Goal: Information Seeking & Learning: Learn about a topic

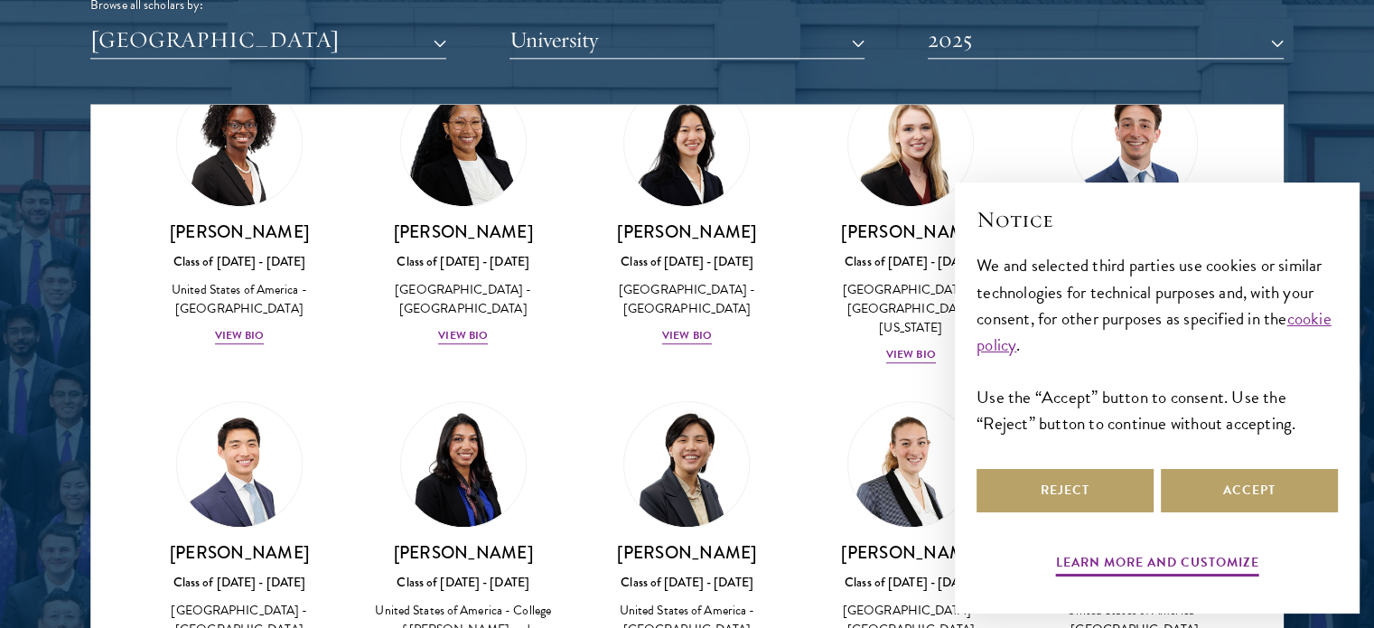
scroll to position [1086, 0]
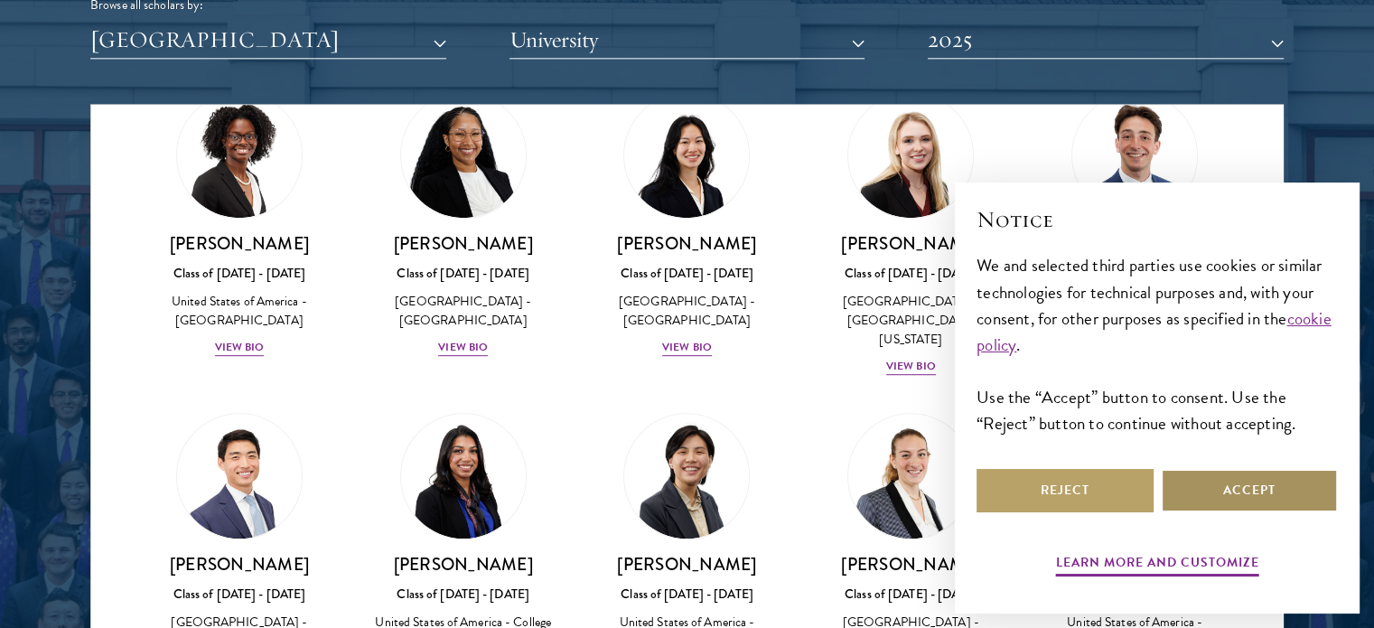
click at [1207, 495] on button "Accept" at bounding box center [1249, 490] width 177 height 43
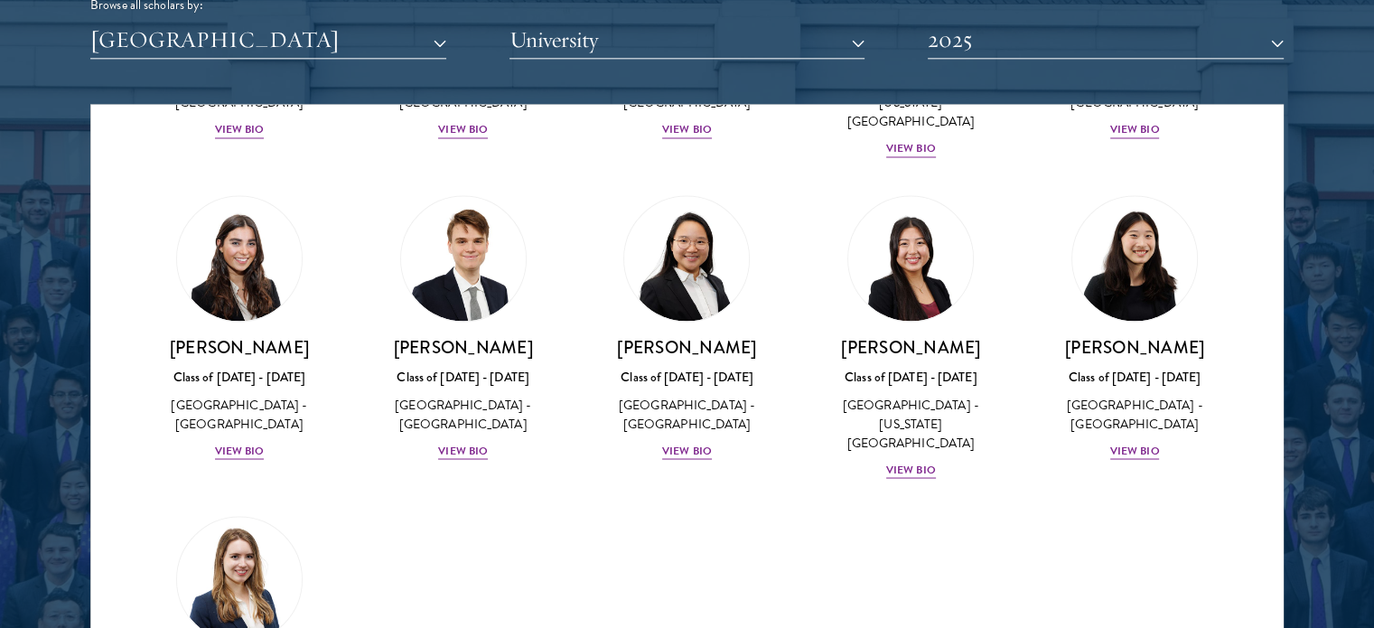
scroll to position [3182, 0]
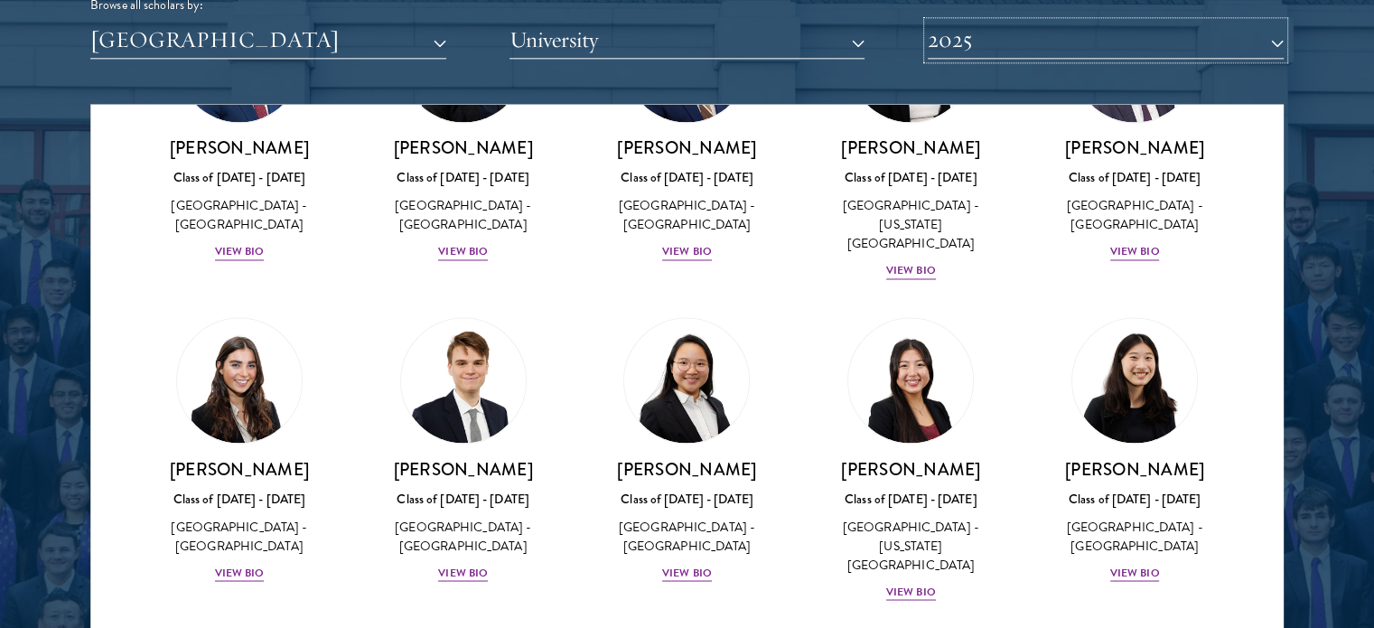
click at [1010, 42] on button "2025" at bounding box center [1106, 40] width 356 height 37
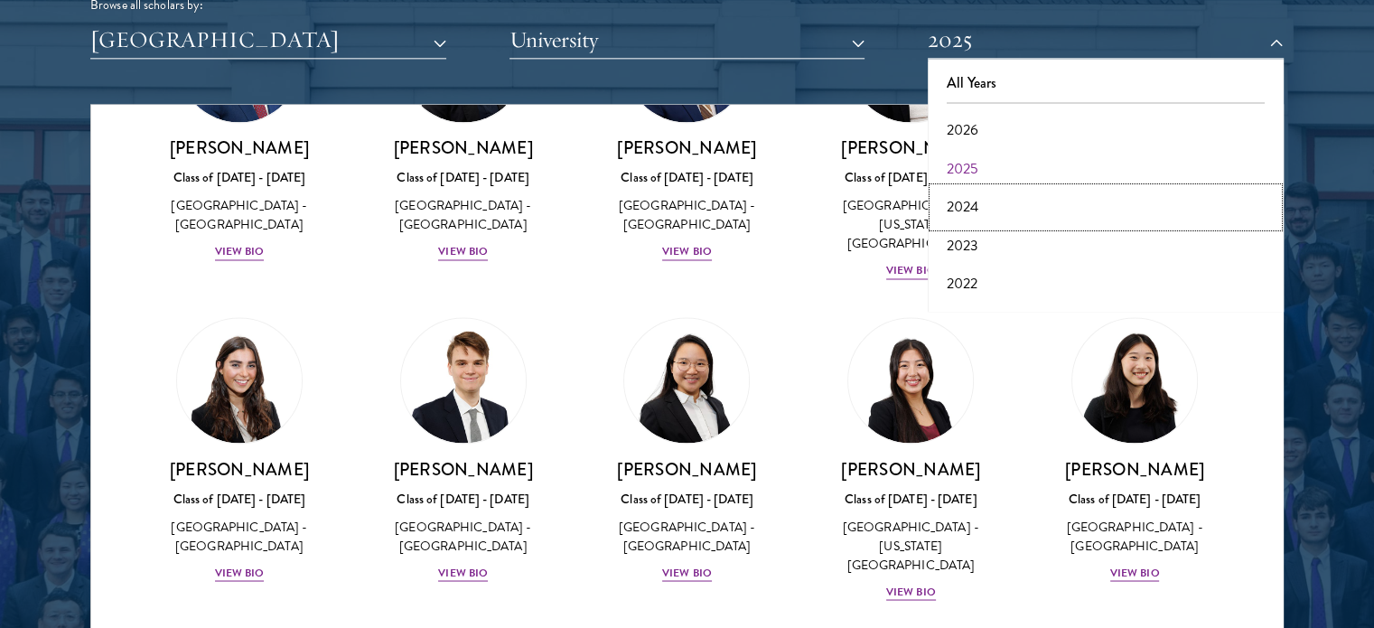
click at [972, 198] on button "2024" at bounding box center [1105, 207] width 345 height 38
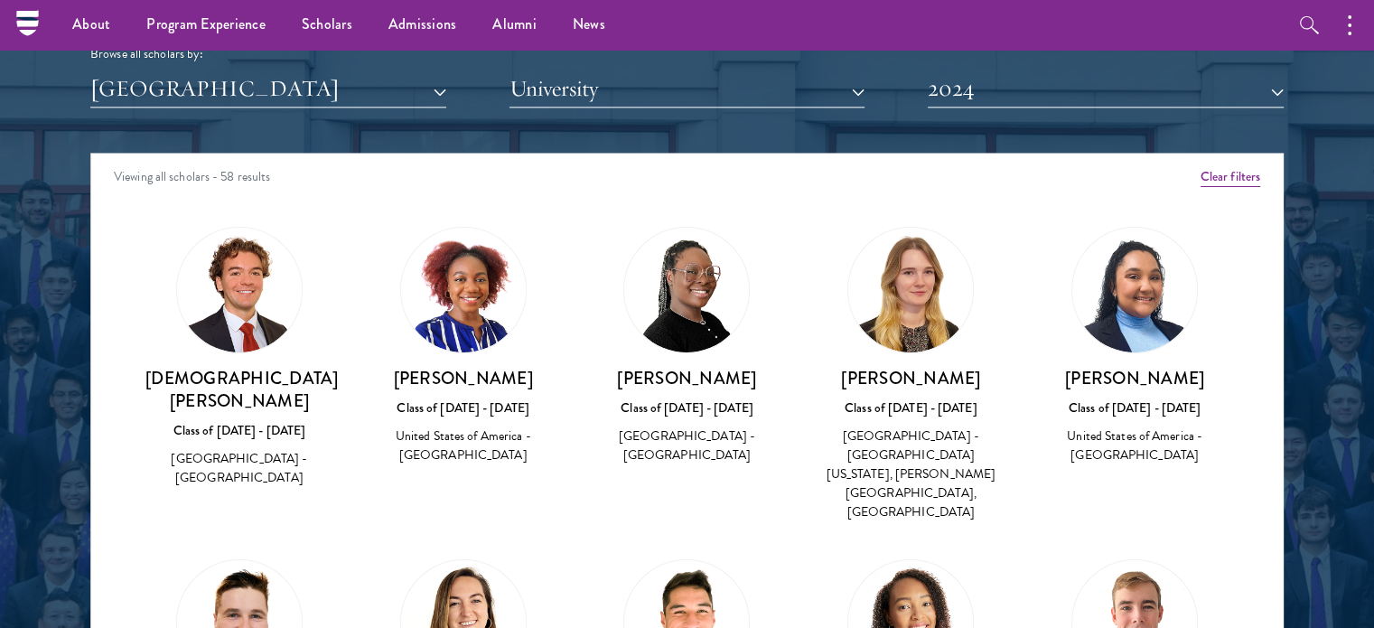
scroll to position [2245, 0]
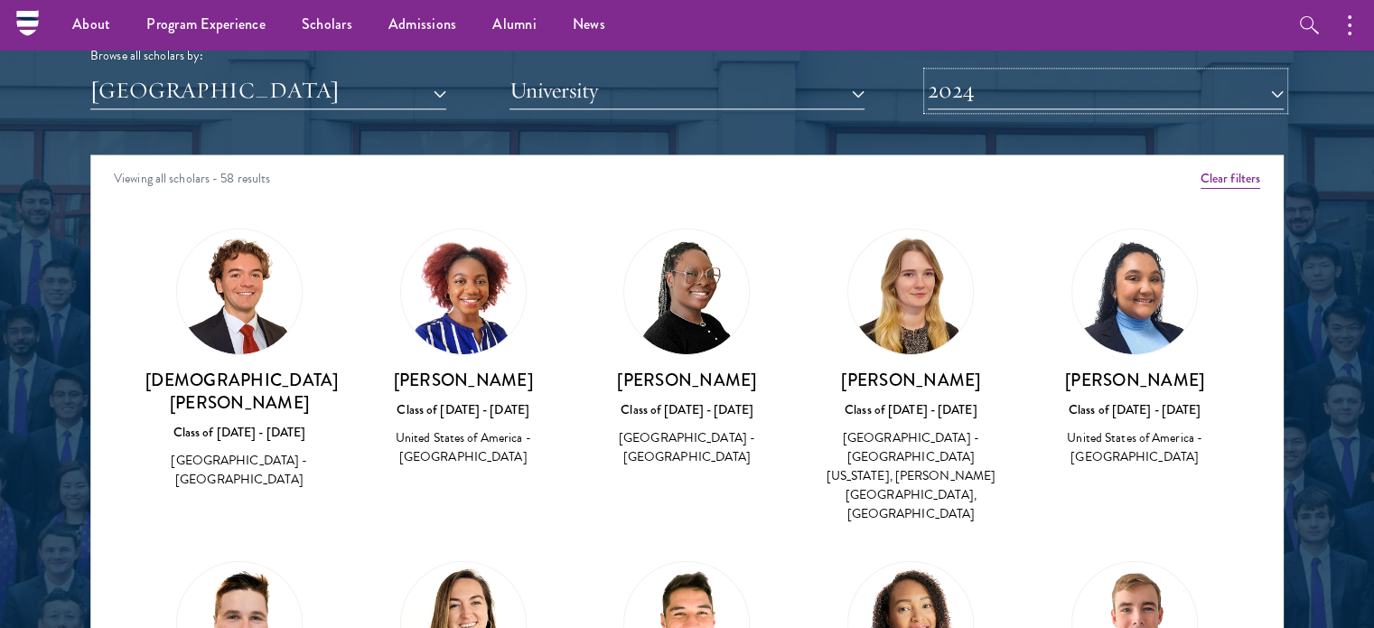
click at [982, 96] on button "2024" at bounding box center [1106, 90] width 356 height 37
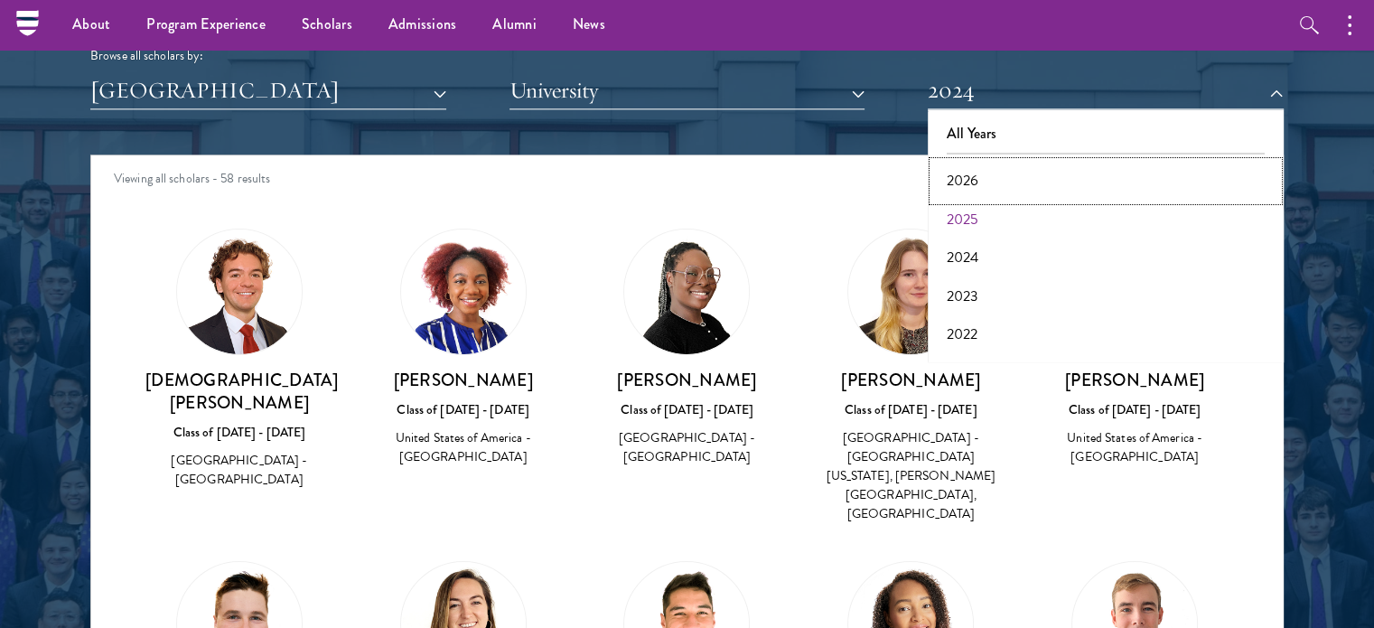
click at [965, 173] on button "2026" at bounding box center [1105, 181] width 345 height 38
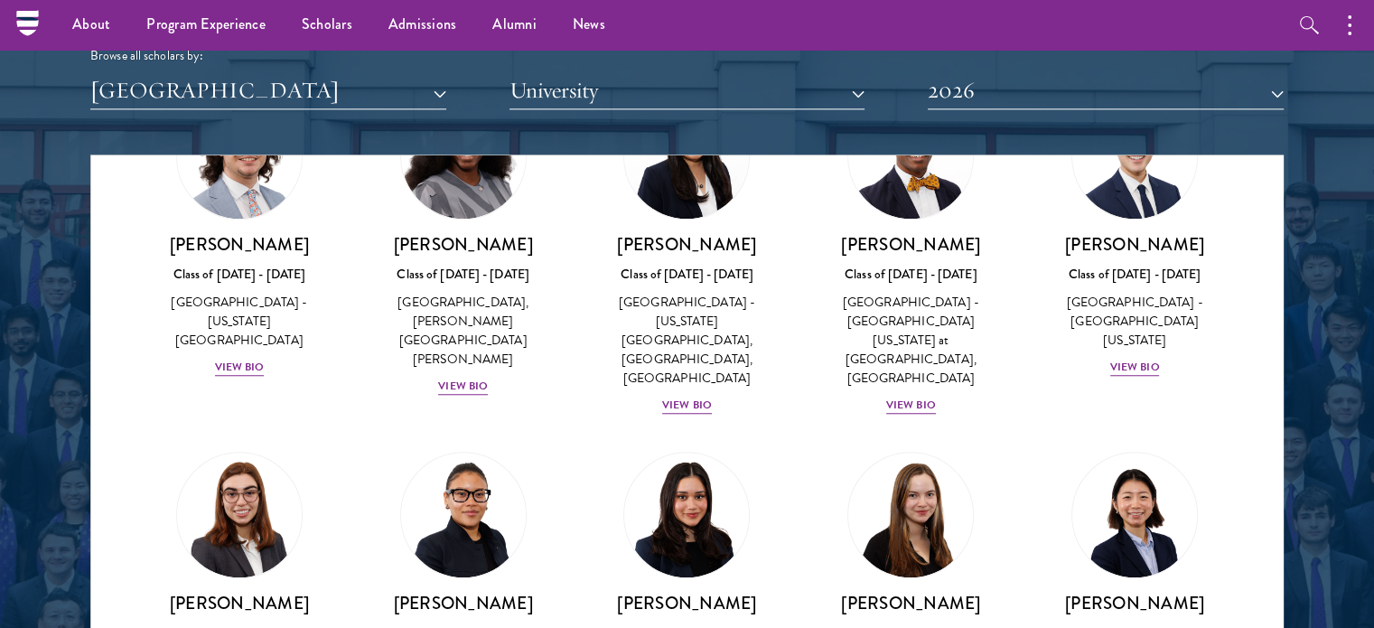
scroll to position [1576, 0]
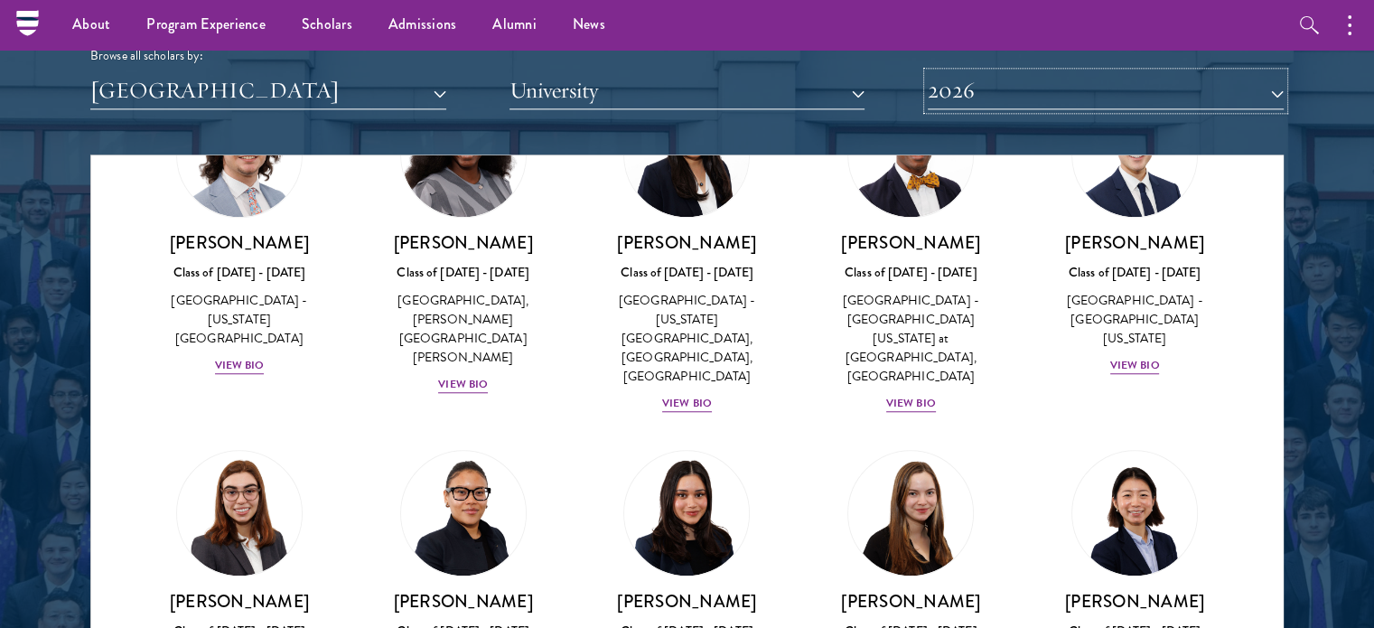
click at [941, 97] on button "2026" at bounding box center [1106, 90] width 356 height 37
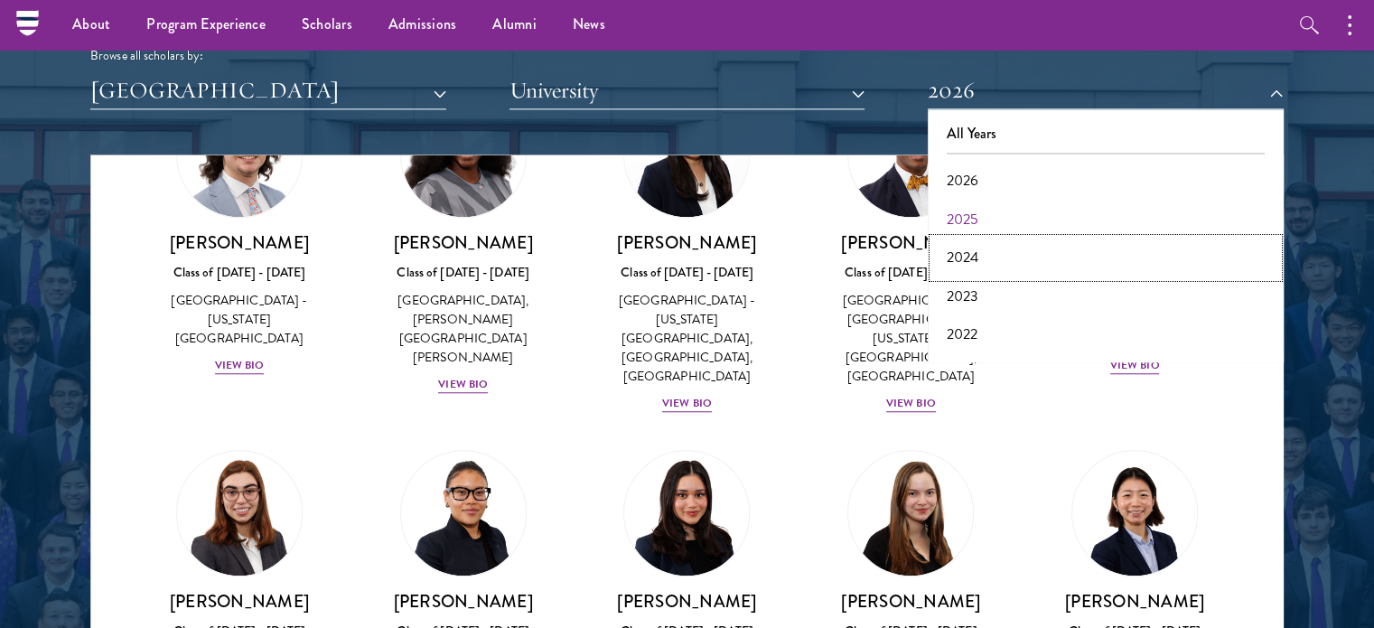
click at [961, 263] on button "2024" at bounding box center [1105, 258] width 345 height 38
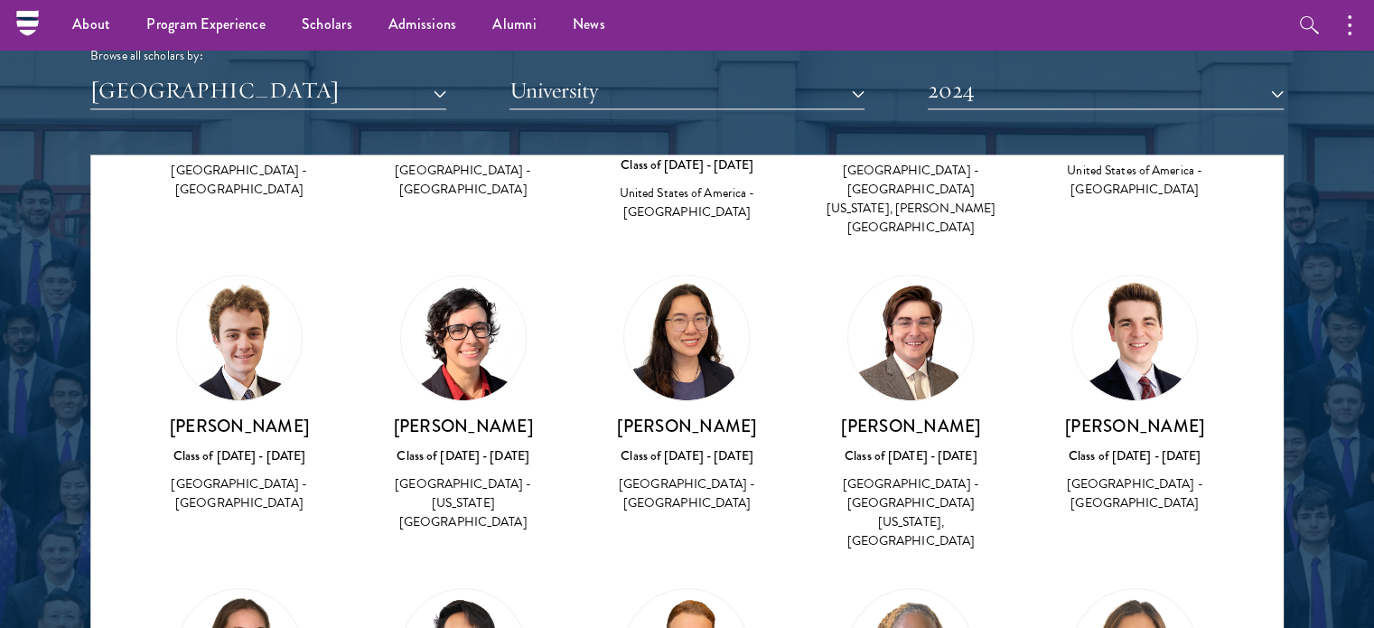
scroll to position [680, 0]
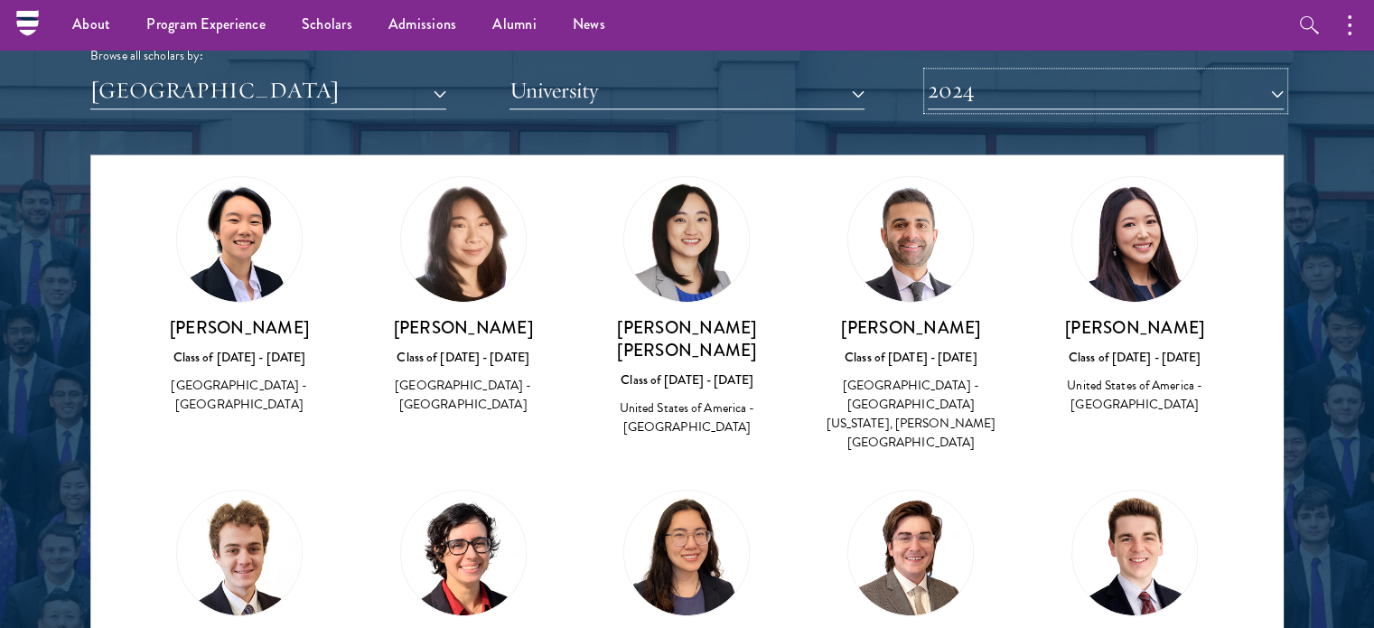
click at [991, 82] on button "2024" at bounding box center [1106, 90] width 356 height 37
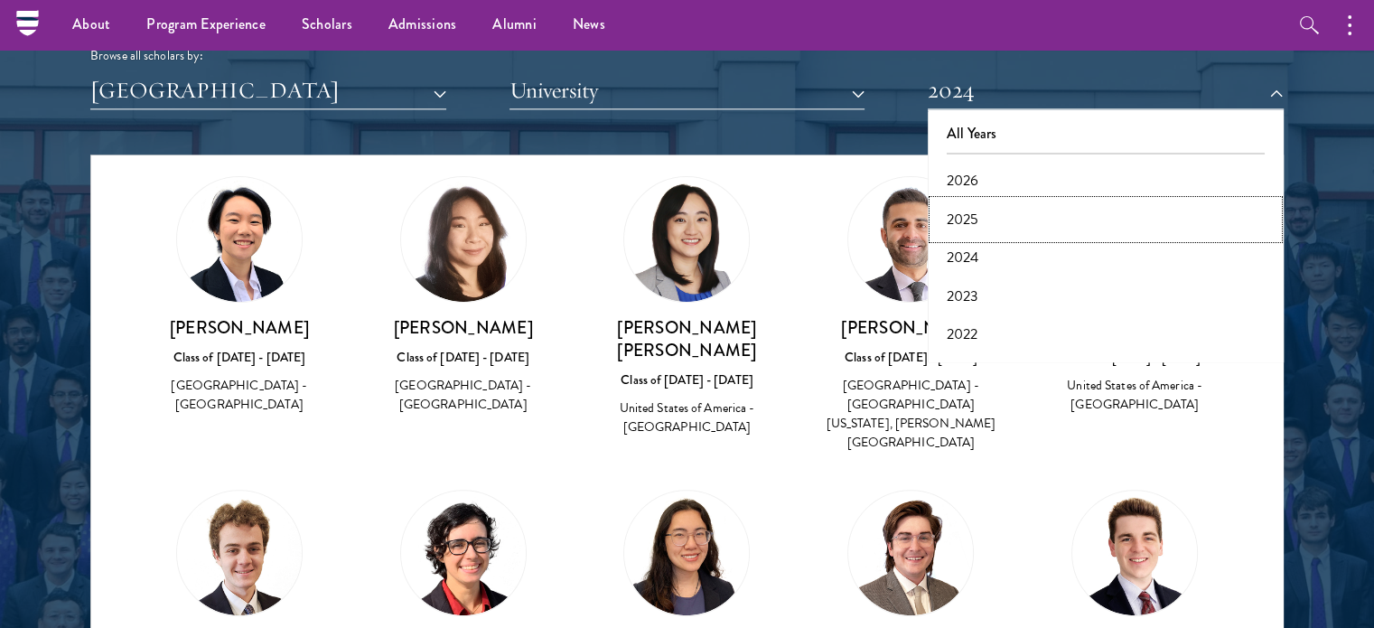
click at [954, 202] on button "2025" at bounding box center [1105, 220] width 345 height 38
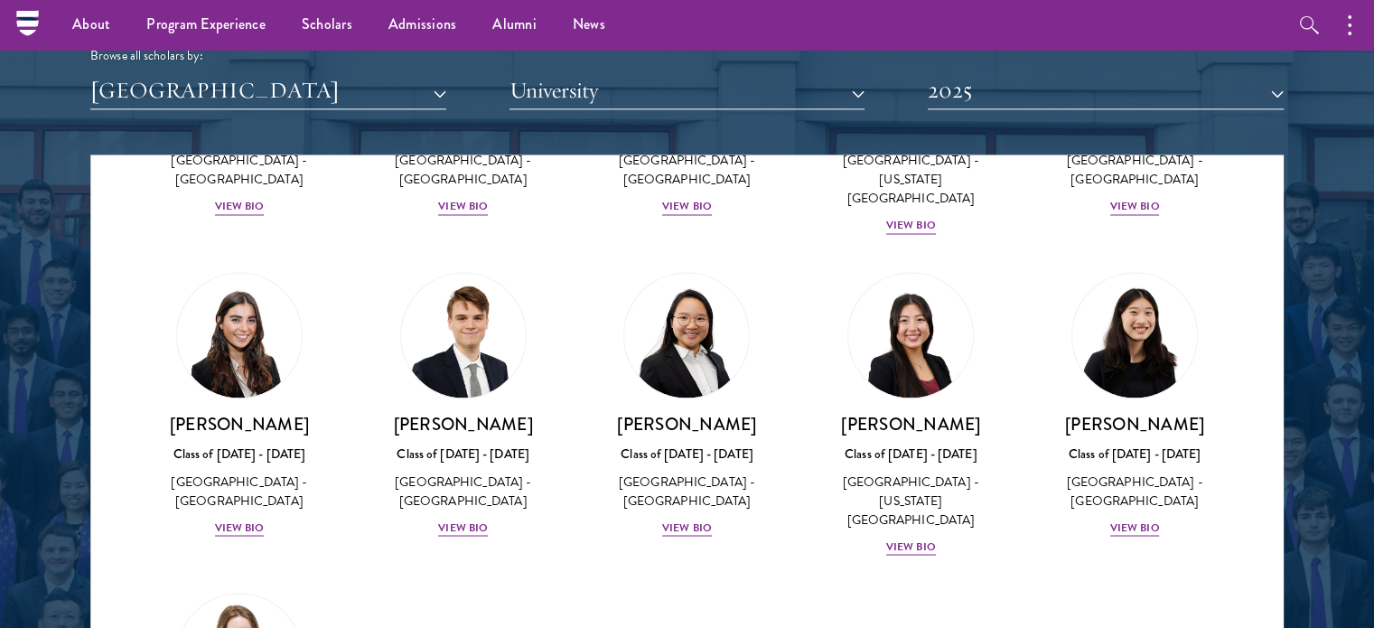
scroll to position [3304, 0]
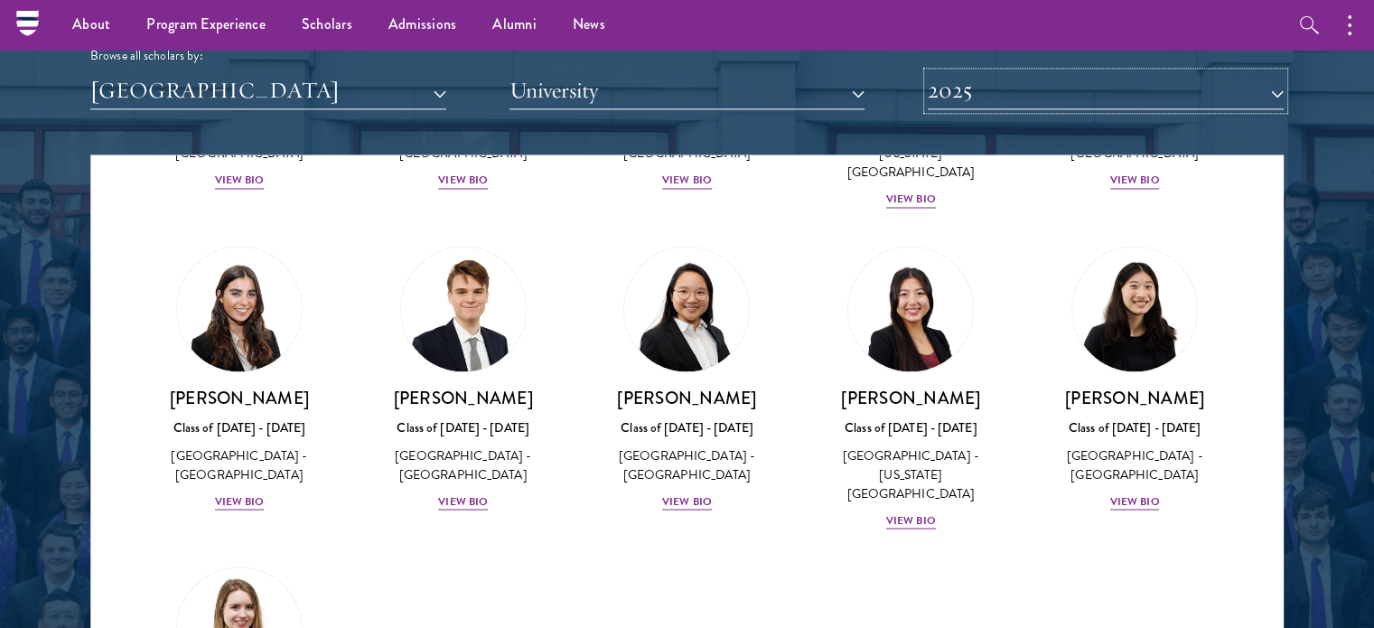
click at [965, 103] on button "2025" at bounding box center [1106, 90] width 356 height 37
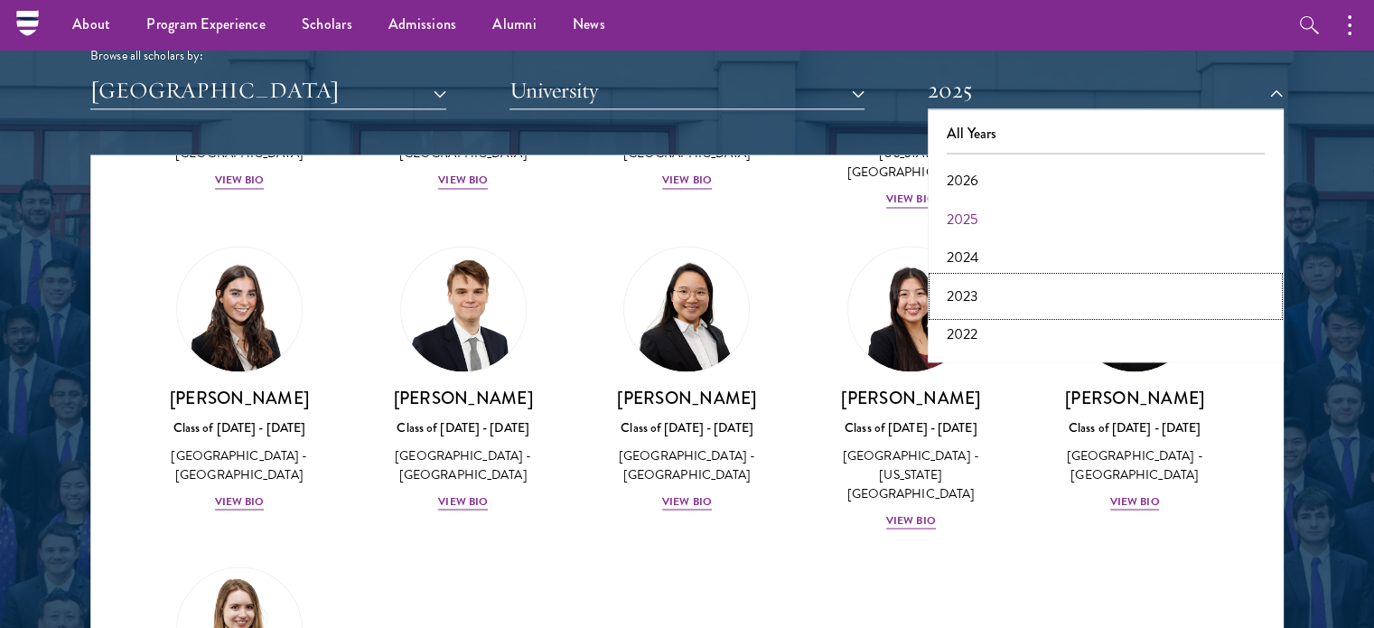
click at [958, 285] on button "2023" at bounding box center [1105, 296] width 345 height 38
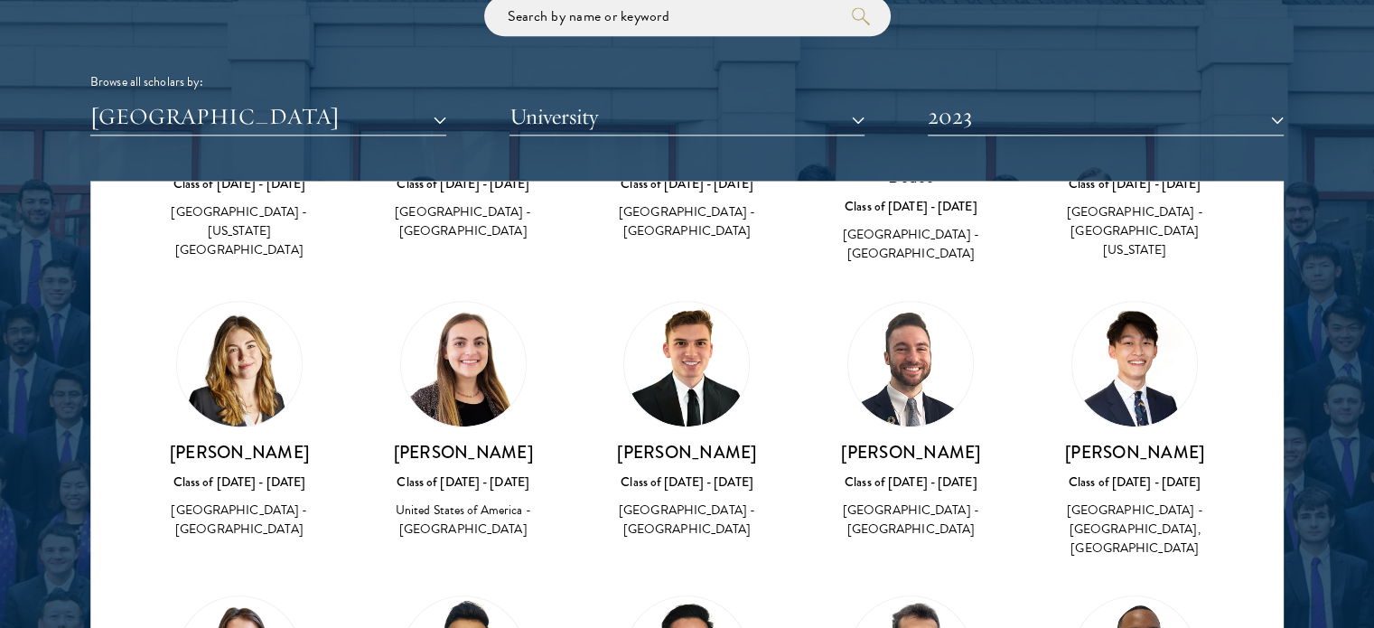
scroll to position [849, 0]
click at [961, 127] on button "2023" at bounding box center [1106, 116] width 356 height 37
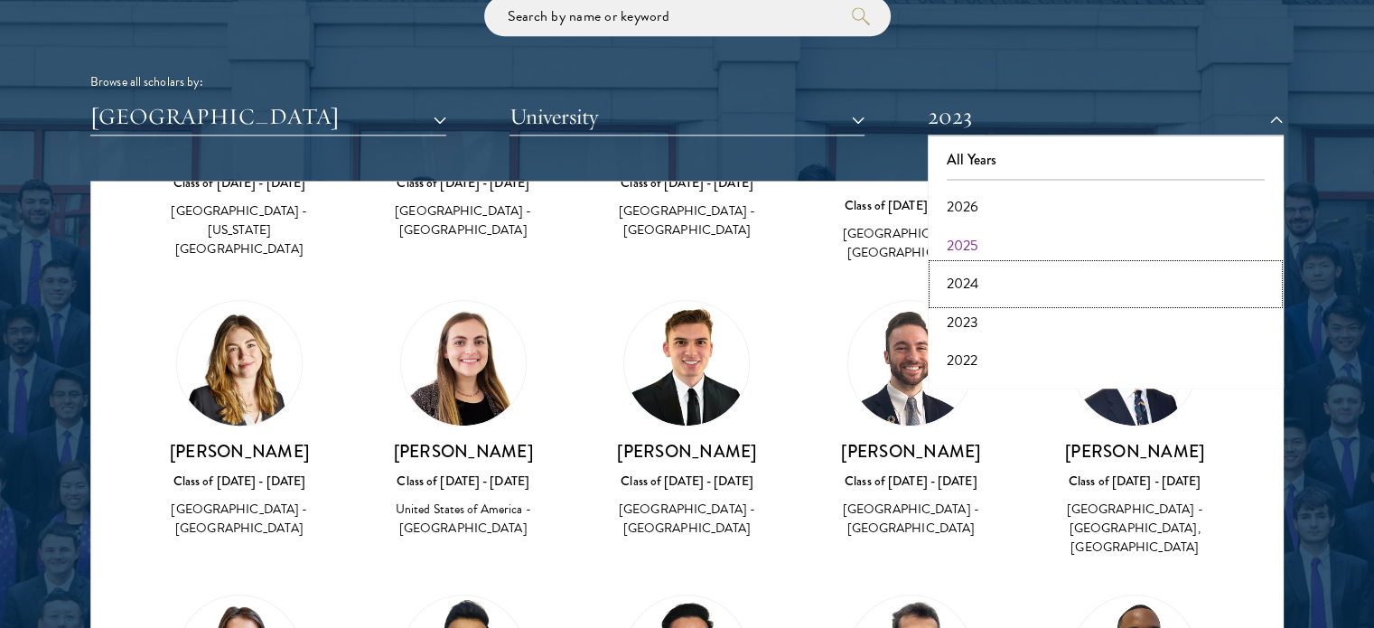
click at [969, 274] on button "2024" at bounding box center [1105, 284] width 345 height 38
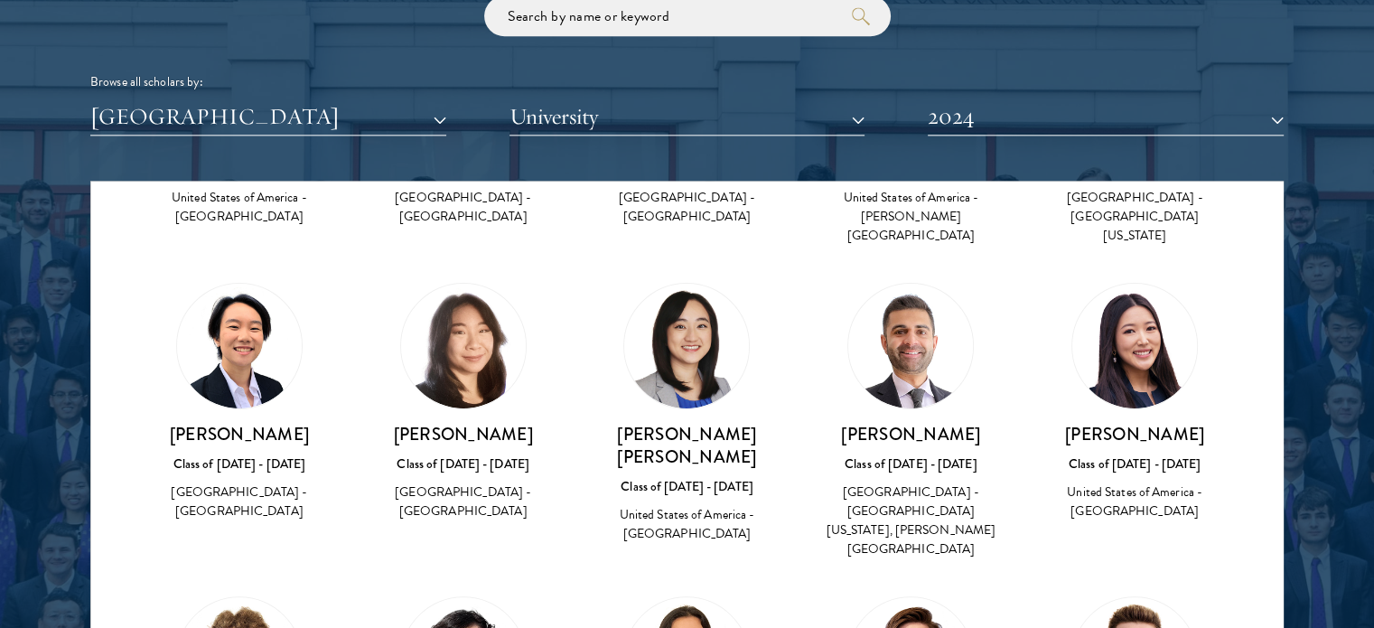
scroll to position [600, 0]
click at [1016, 123] on button "2024" at bounding box center [1106, 116] width 356 height 37
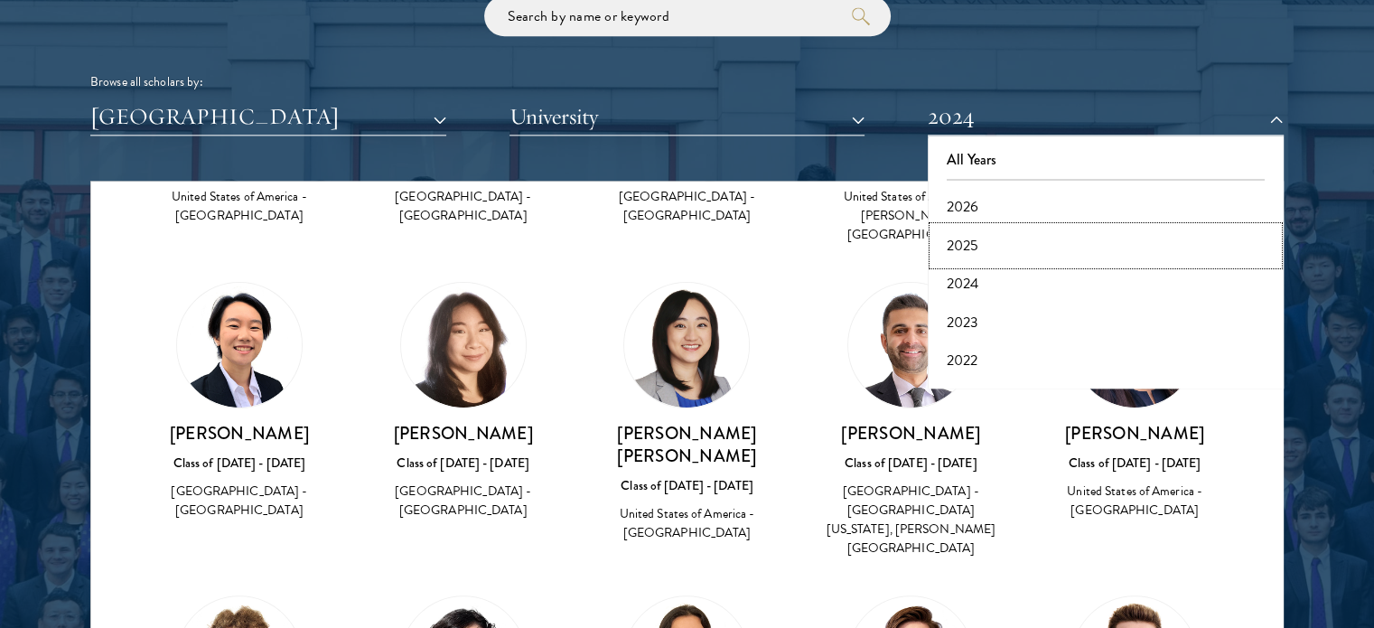
click at [991, 234] on button "2025" at bounding box center [1105, 246] width 345 height 38
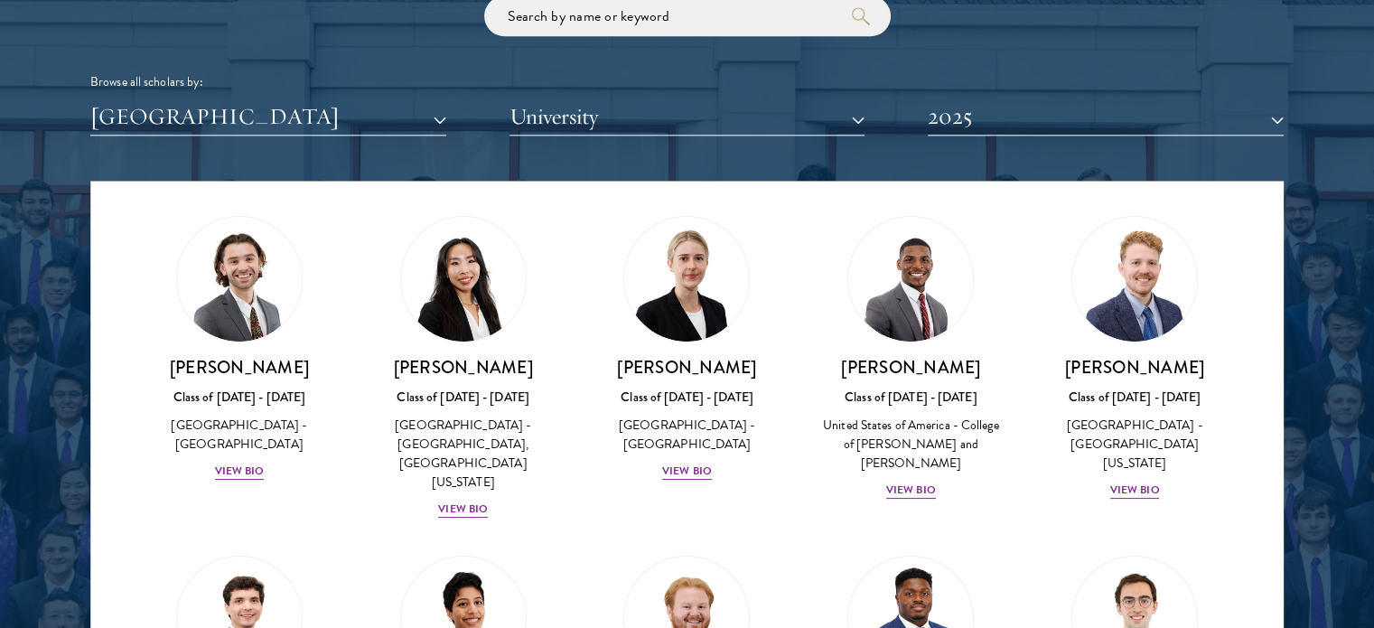
scroll to position [363, 0]
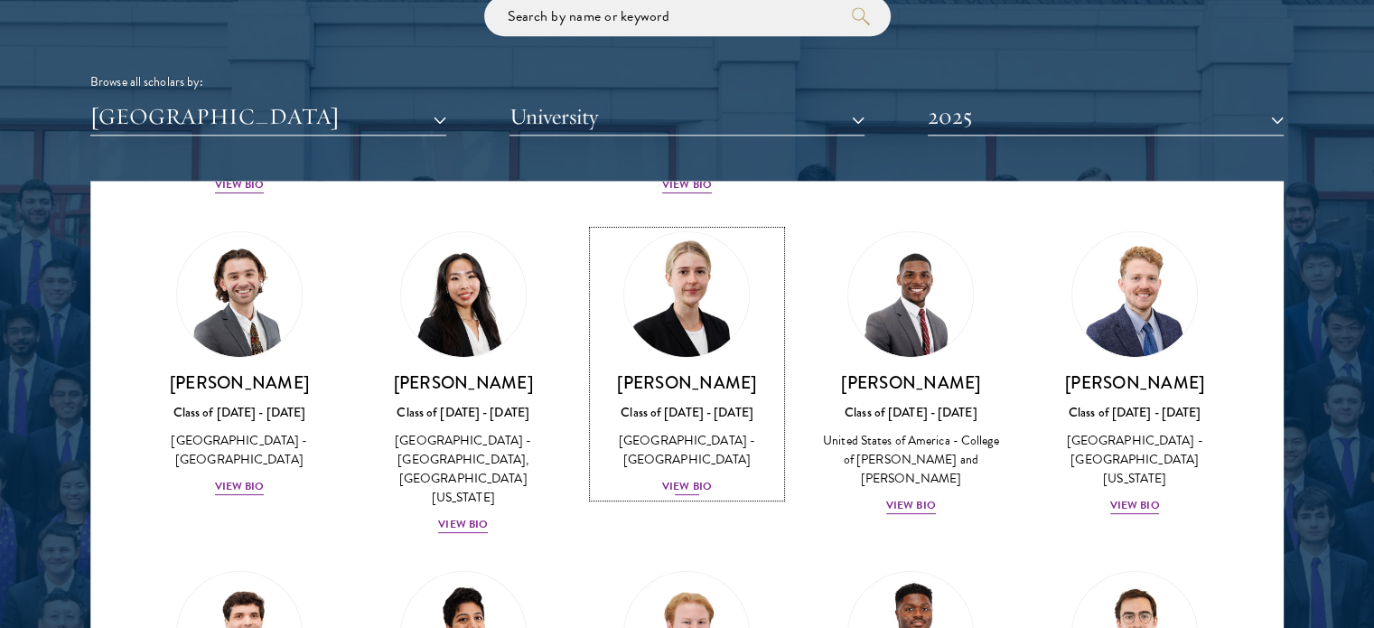
click at [708, 431] on div "[GEOGRAPHIC_DATA] - [GEOGRAPHIC_DATA]" at bounding box center [688, 450] width 188 height 38
